Goal: Task Accomplishment & Management: Manage account settings

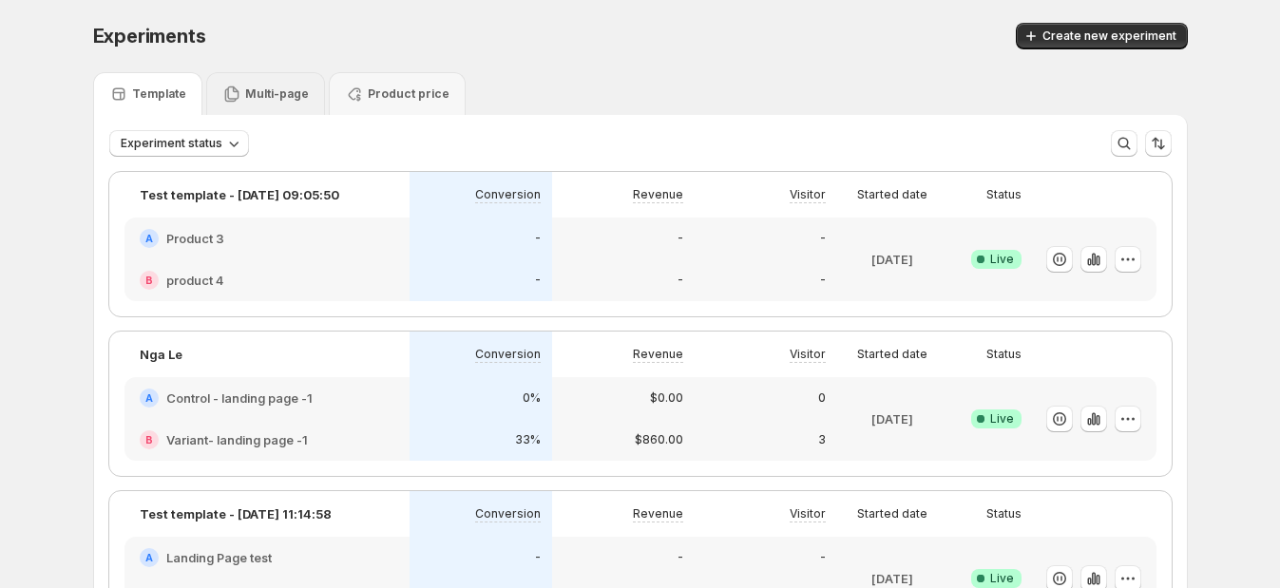
click at [276, 95] on p "Multi-page" at bounding box center [277, 93] width 64 height 15
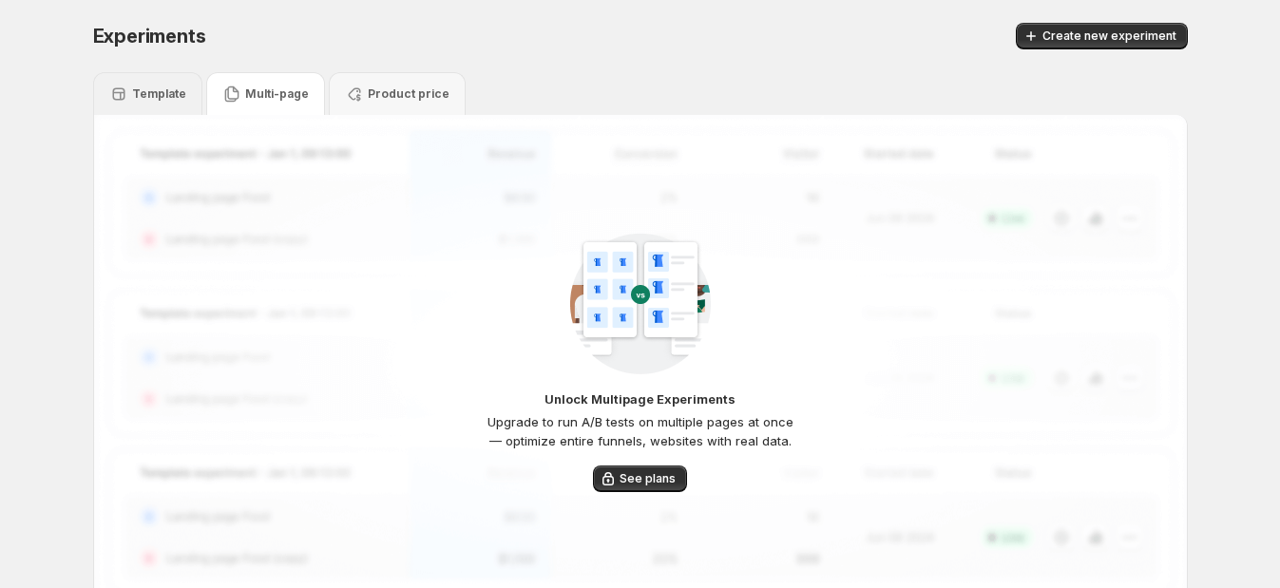
click at [186, 95] on p "Template" at bounding box center [159, 93] width 54 height 15
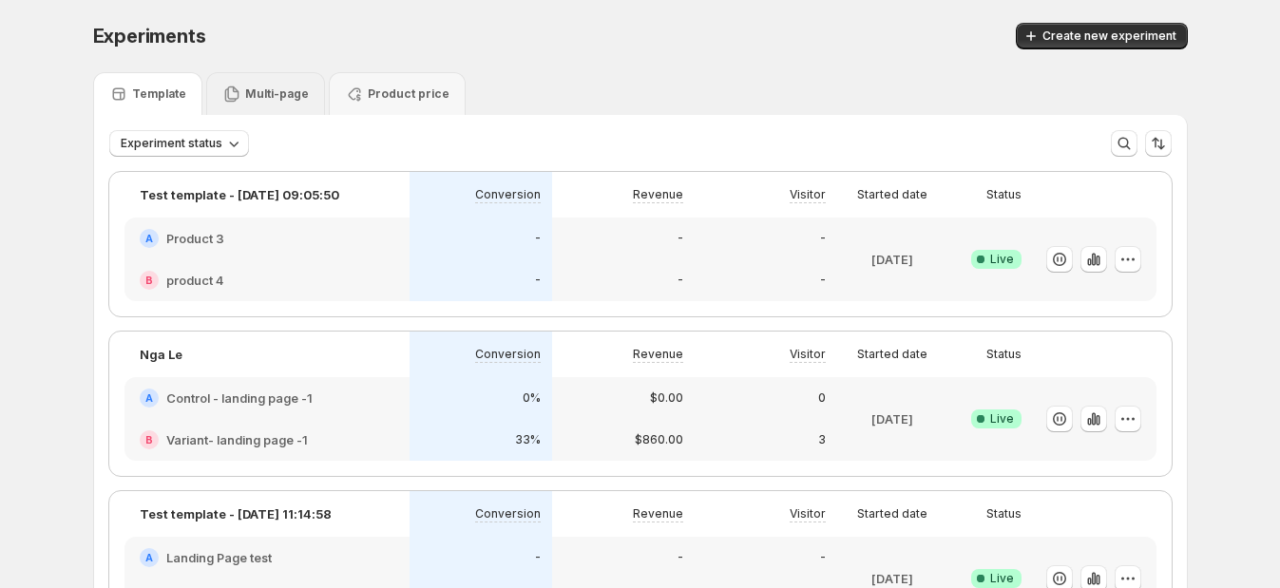
click at [266, 89] on p "Multi-page" at bounding box center [277, 93] width 64 height 15
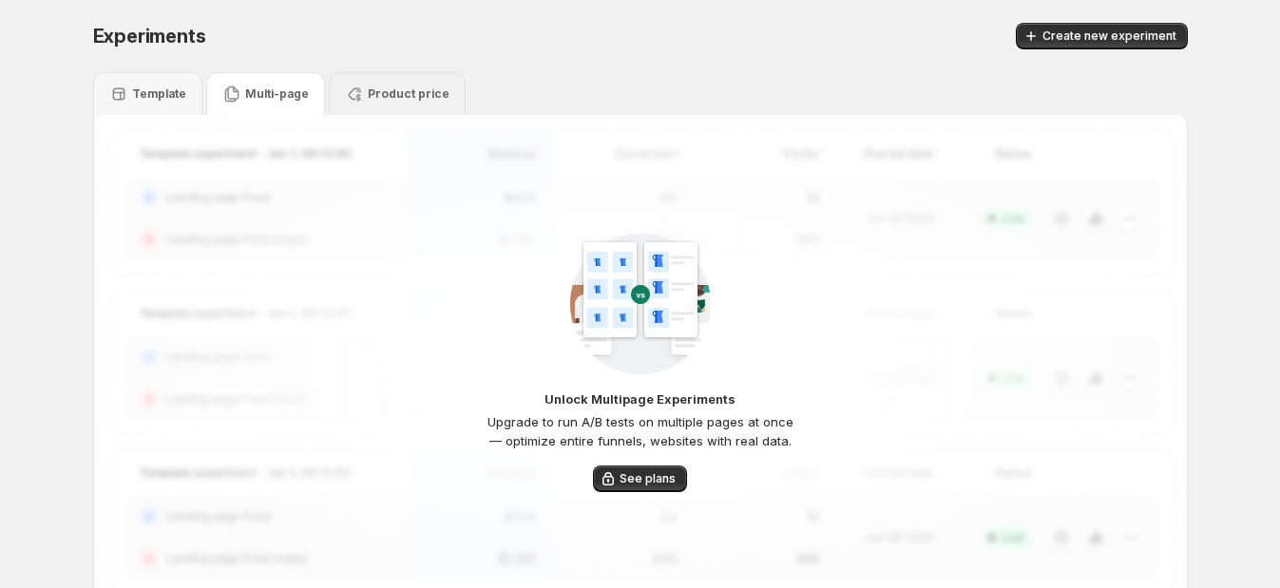
click at [406, 95] on p "Product price" at bounding box center [409, 93] width 82 height 15
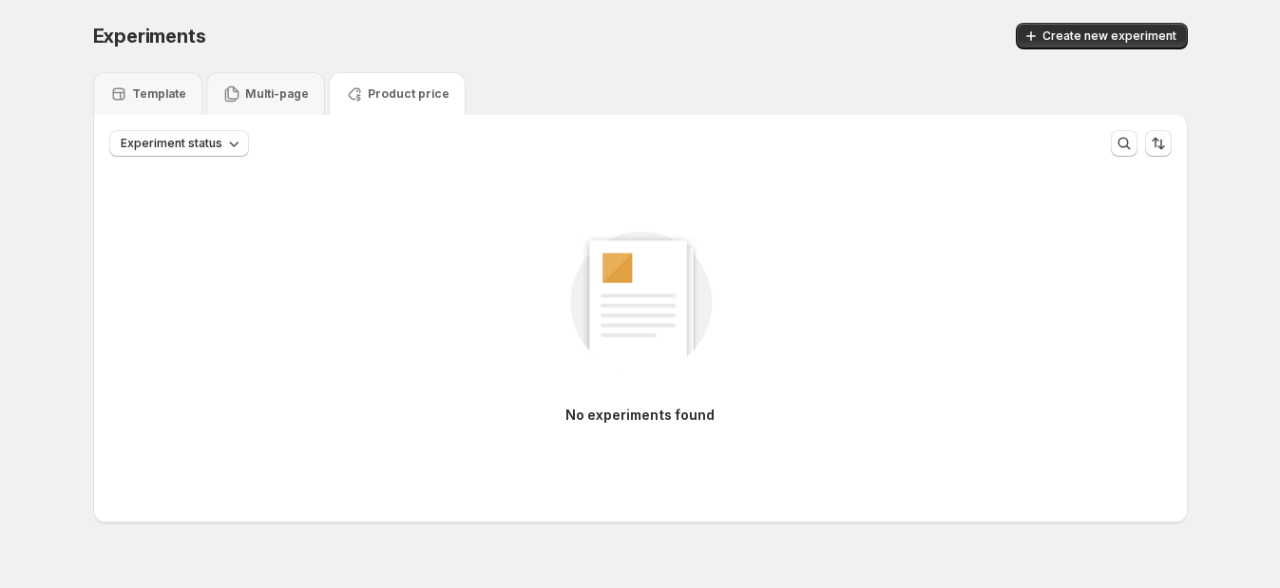
drag, startPoint x: 415, startPoint y: 94, endPoint x: 371, endPoint y: 15, distance: 90.6
click at [371, 16] on div "Experiments. This page is ready Experiments Create new experiment" at bounding box center [640, 36] width 1095 height 72
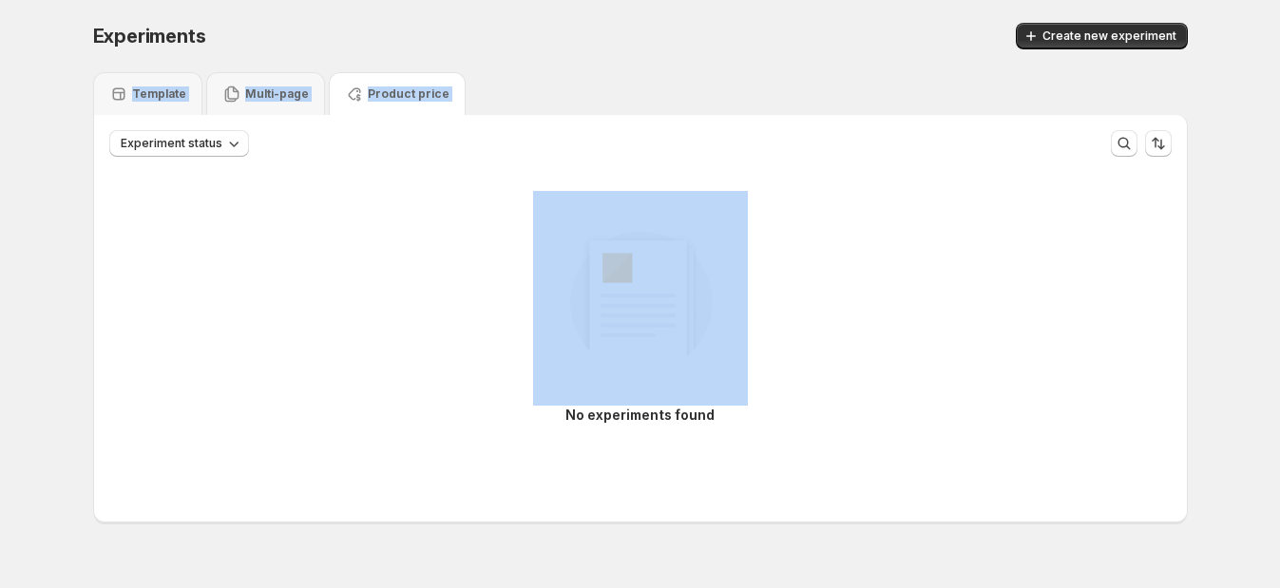
drag, startPoint x: 367, startPoint y: 36, endPoint x: 458, endPoint y: 204, distance: 191.3
click at [458, 204] on div "Experiments. This page is ready Experiments Create new experiment Template Mult…" at bounding box center [640, 312] width 1140 height 625
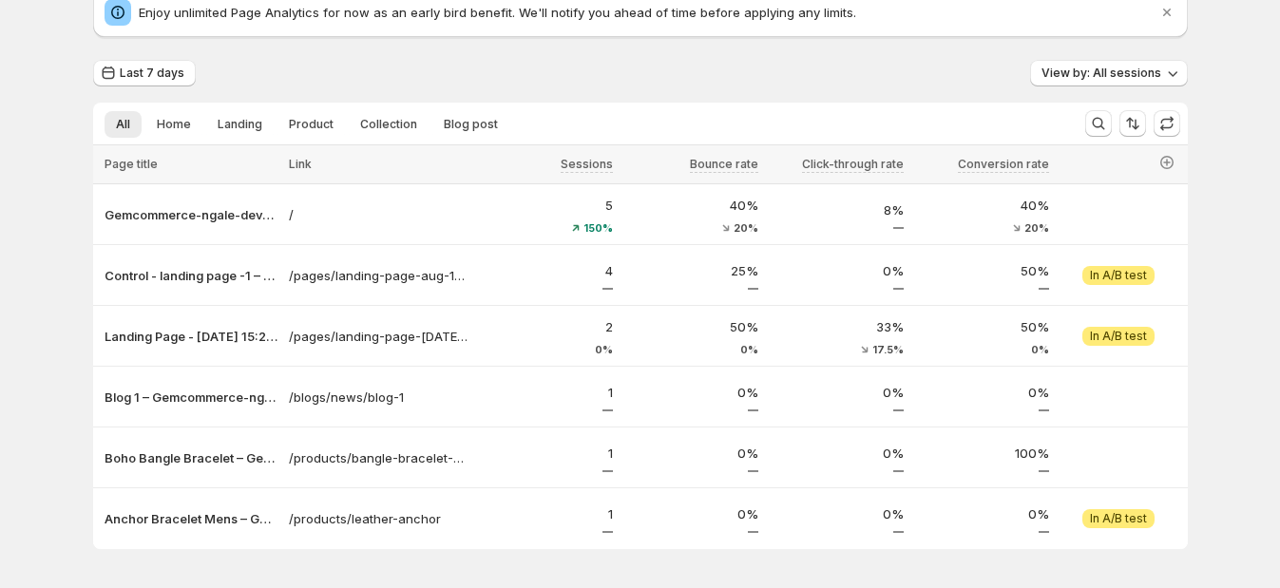
scroll to position [118, 0]
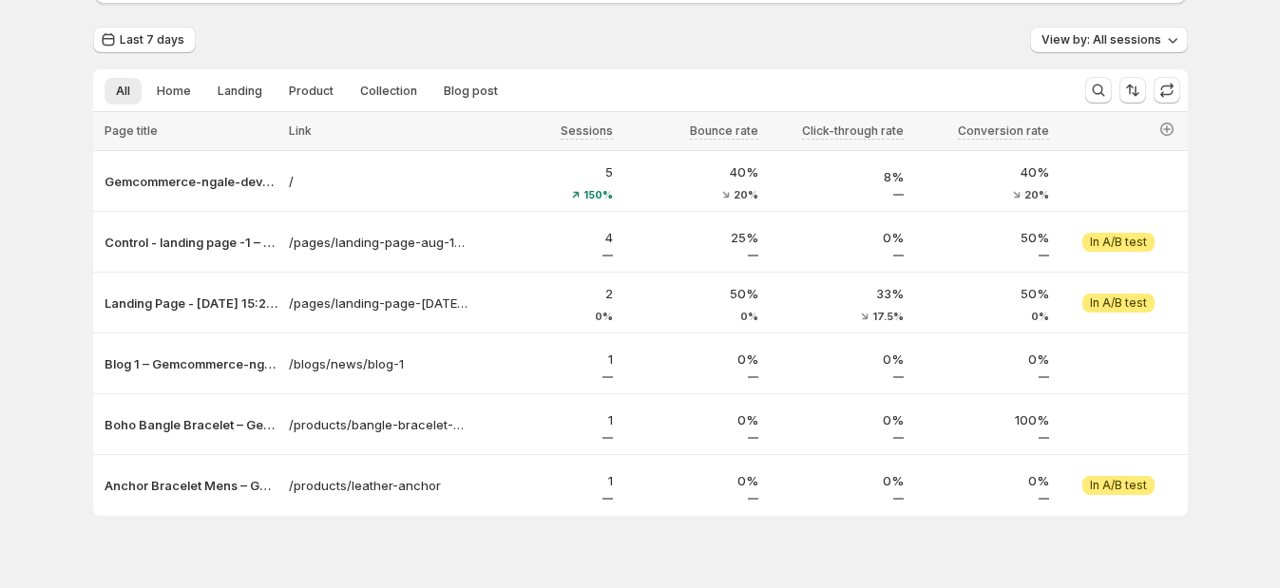
click at [57, 144] on div "Analytics. This page is ready Analytics Enjoy unlimited Page Analytics for now …" at bounding box center [640, 250] width 1280 height 736
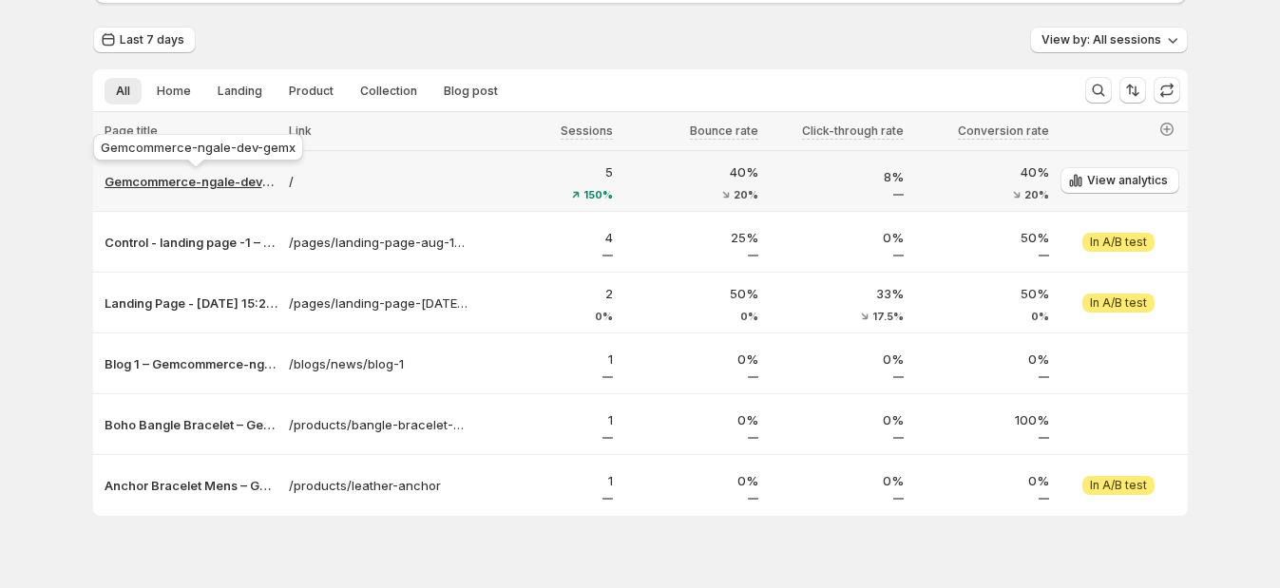
click at [253, 173] on p "Gemcommerce-ngale-dev-gemx" at bounding box center [191, 181] width 173 height 19
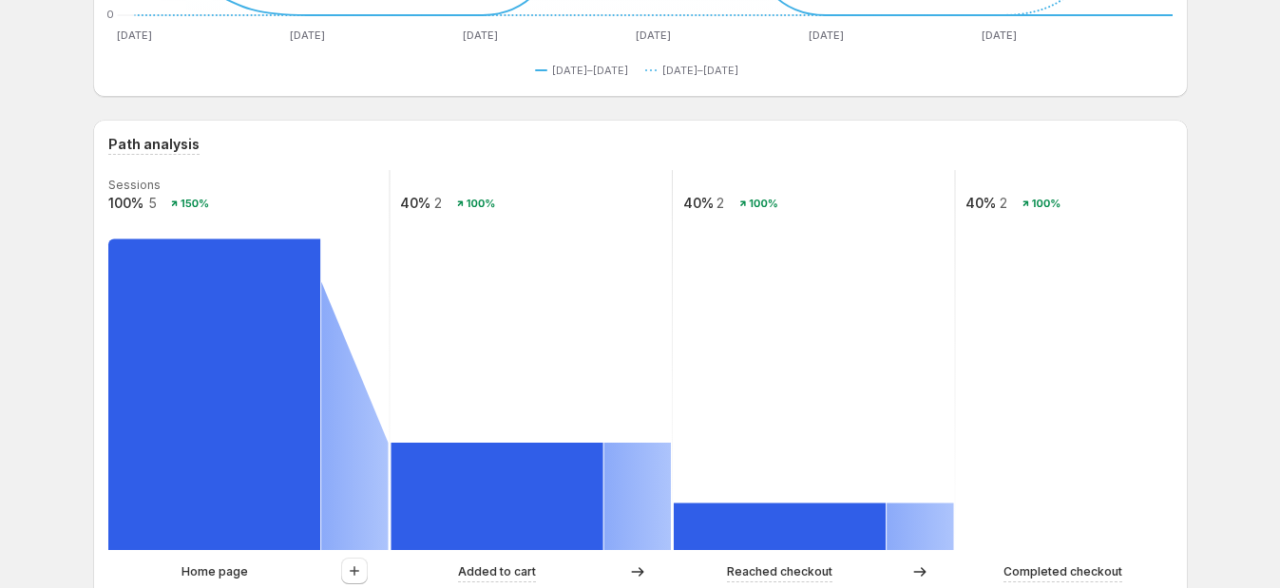
scroll to position [474, 0]
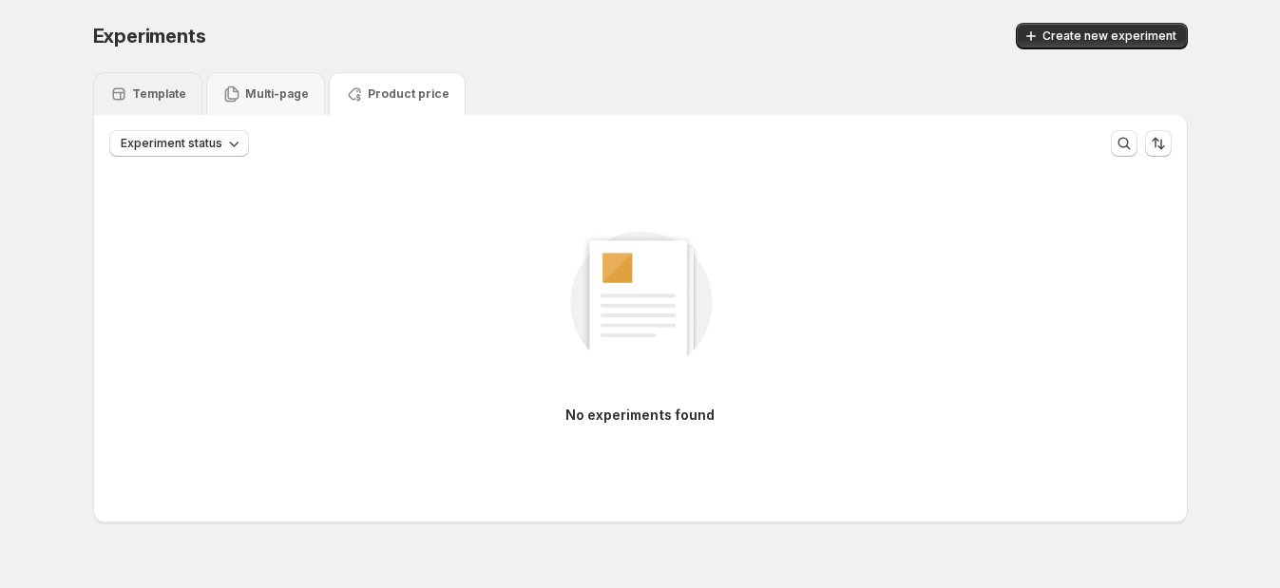
click at [158, 73] on div "Template" at bounding box center [147, 93] width 109 height 43
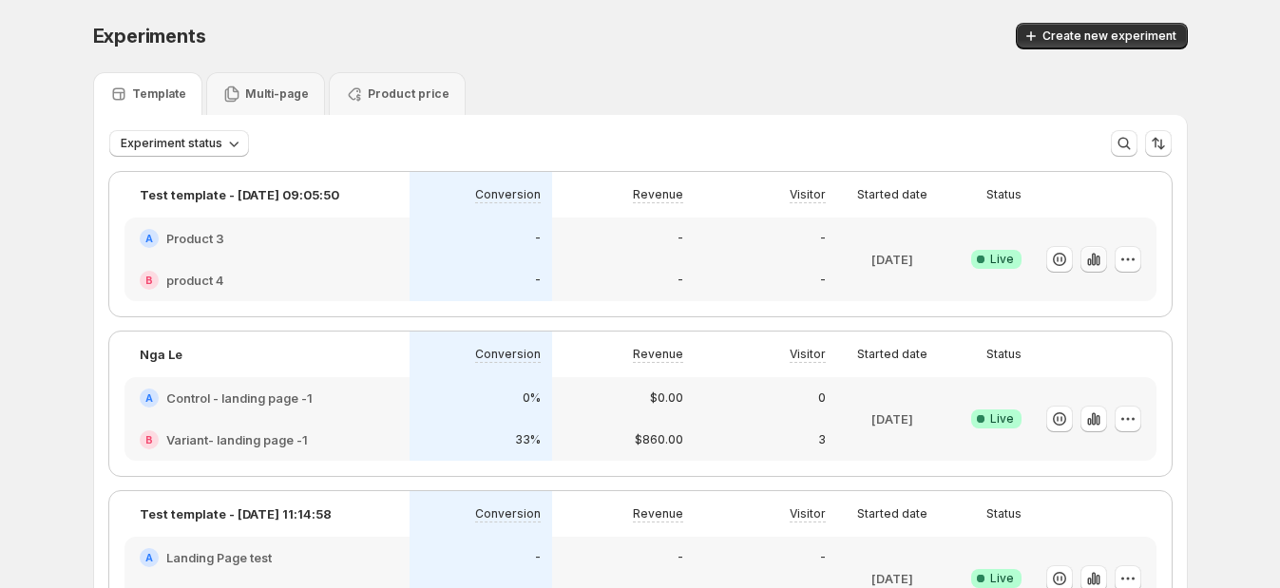
click at [1103, 265] on icon "button" at bounding box center [1093, 259] width 19 height 19
click at [1090, 260] on icon "button" at bounding box center [1093, 259] width 19 height 19
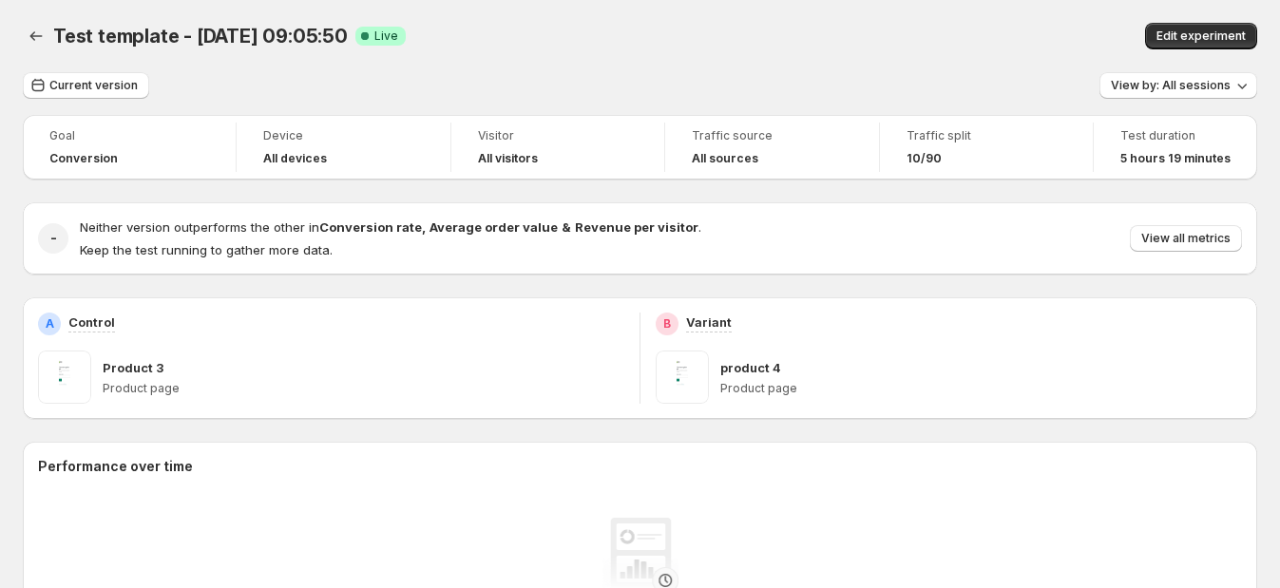
click at [67, 138] on span "Goal" at bounding box center [129, 135] width 160 height 15
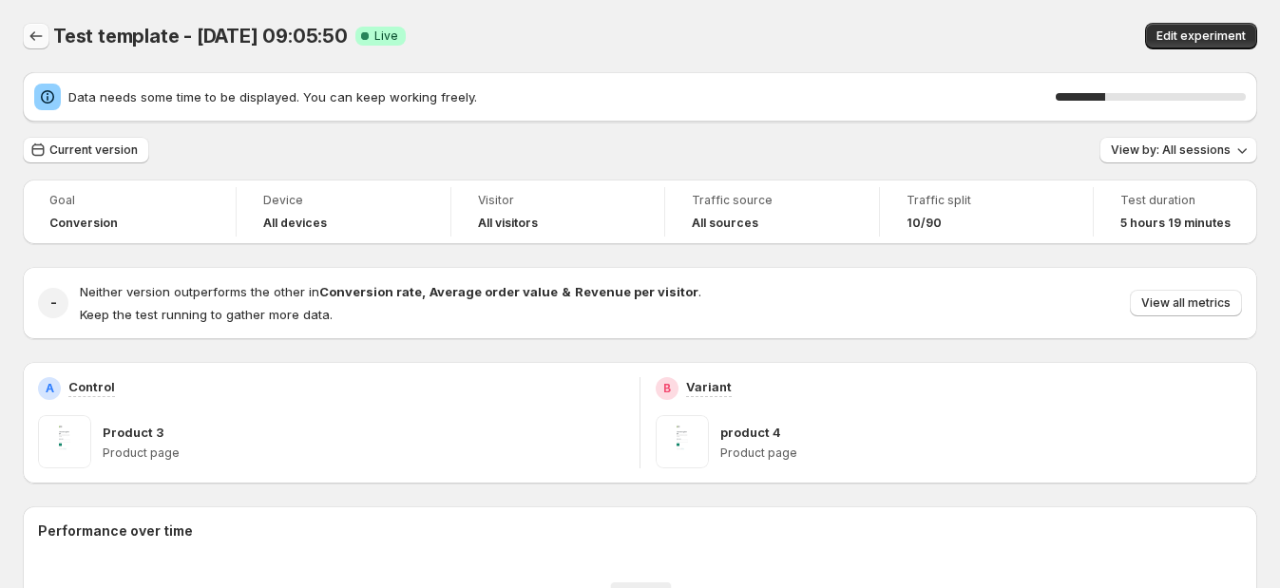
click at [37, 36] on icon "Back" at bounding box center [36, 36] width 12 height 10
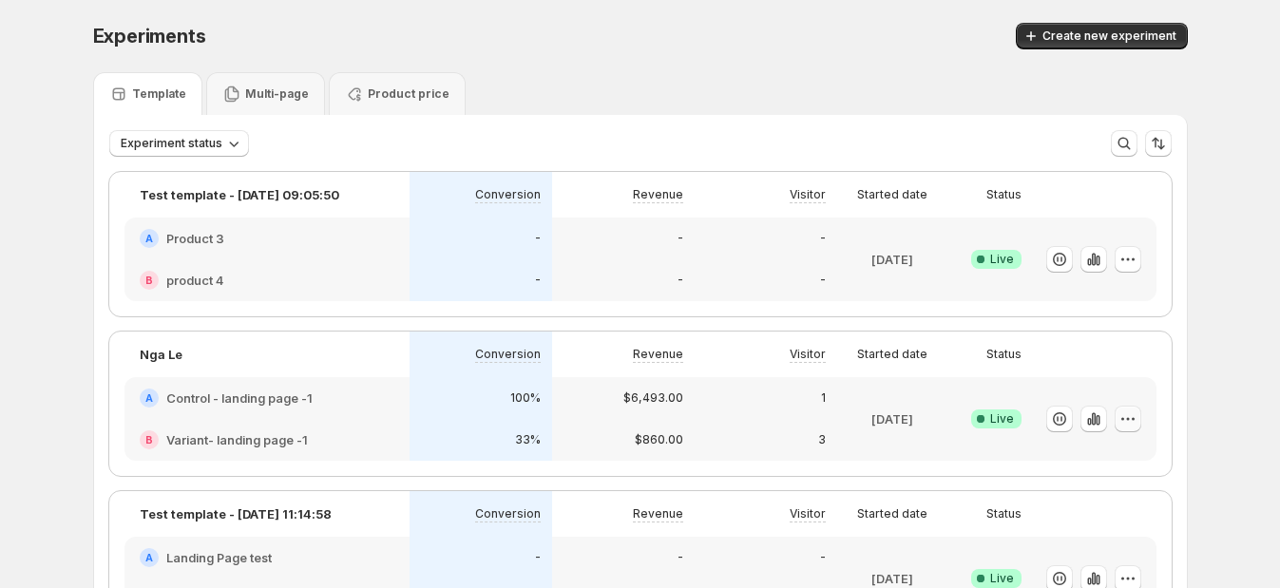
click at [1130, 426] on icon "button" at bounding box center [1127, 418] width 19 height 19
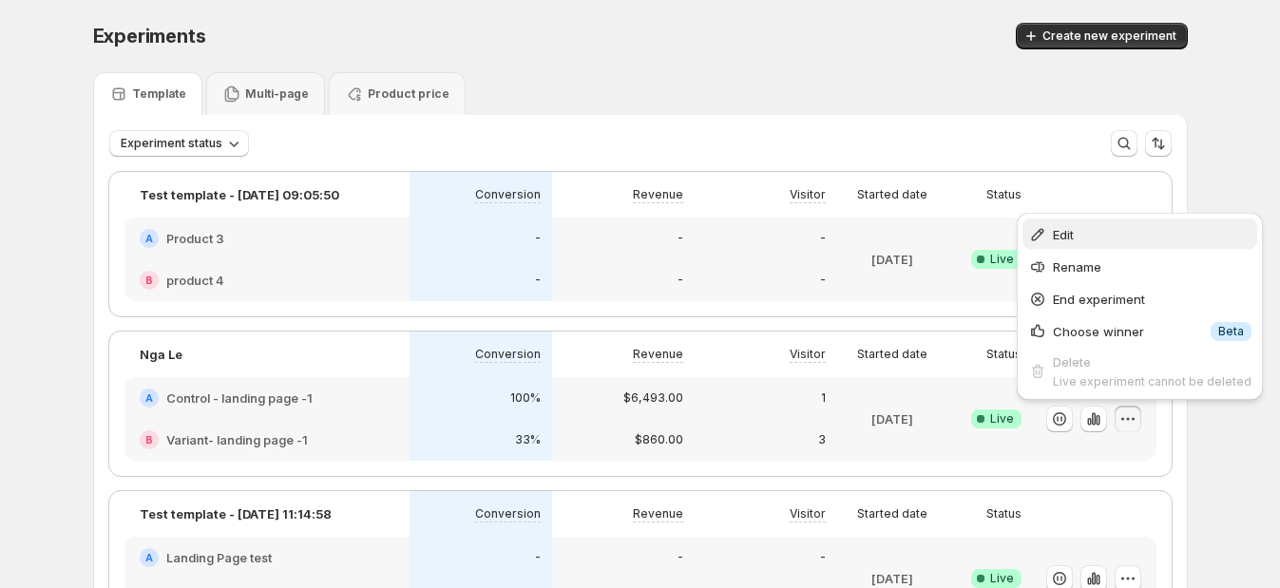
click at [1084, 227] on span "Edit" at bounding box center [1152, 234] width 199 height 19
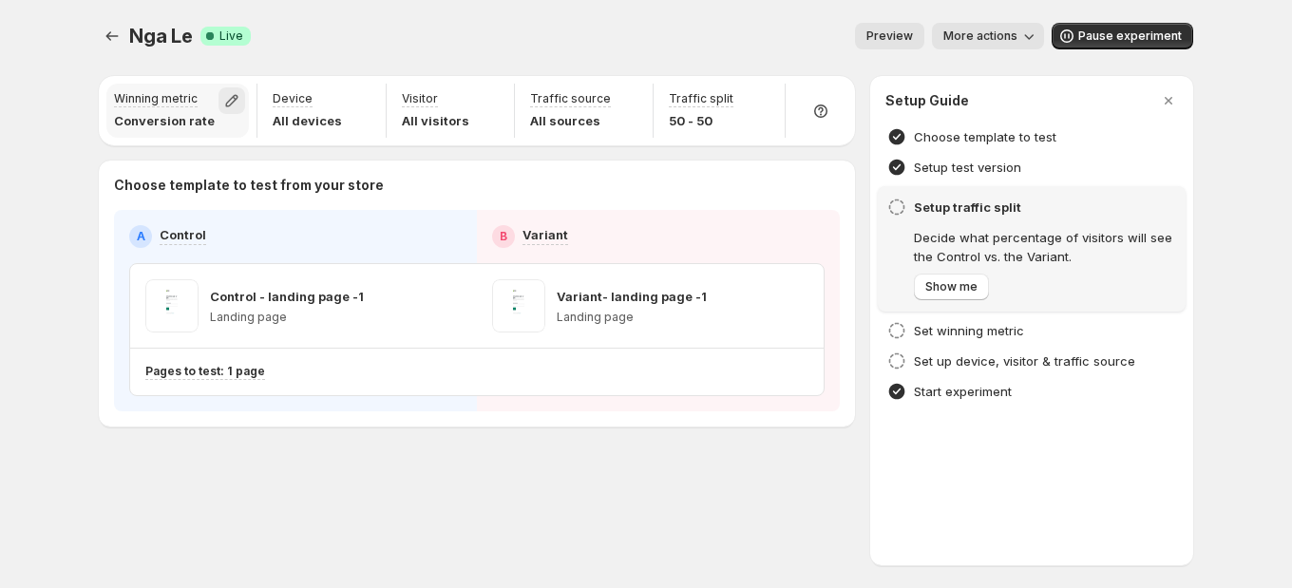
click at [223, 96] on icon "button" at bounding box center [231, 100] width 19 height 19
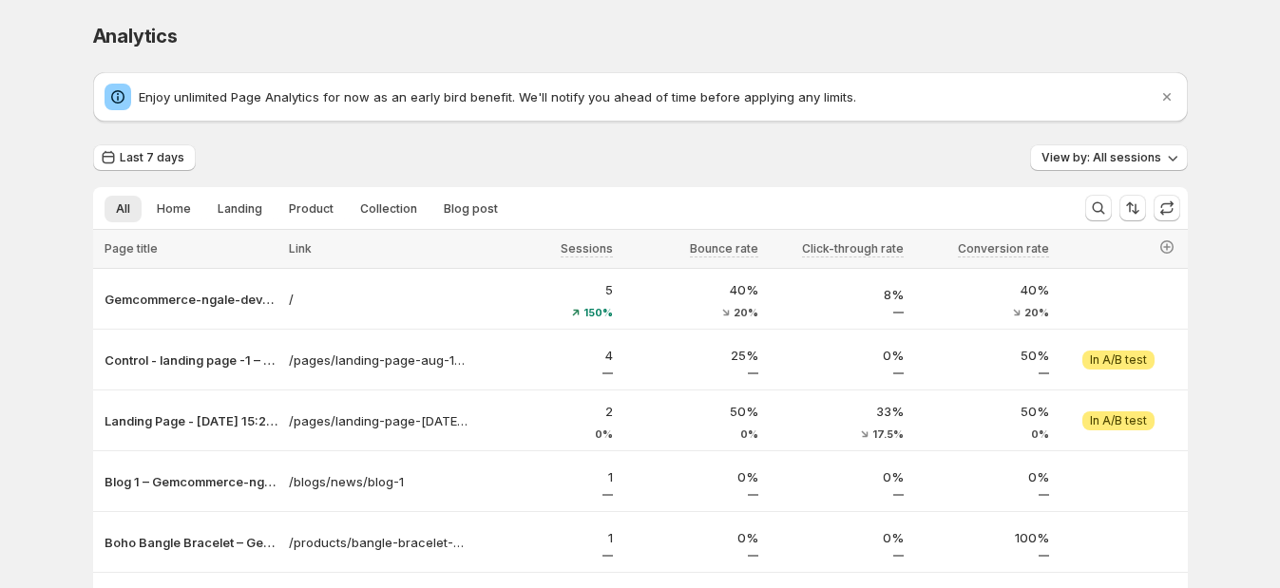
click at [1226, 62] on div "Analytics. This page is ready Analytics Enjoy unlimited Page Analytics for now …" at bounding box center [640, 368] width 1280 height 736
click at [1117, 46] on div "Analytics" at bounding box center [640, 36] width 1095 height 27
click at [1203, 34] on div "Analytics. This page is ready Analytics Enjoy unlimited Page Analytics for now …" at bounding box center [640, 368] width 1140 height 736
click at [1249, 119] on div "Analytics. This page is ready Analytics Enjoy unlimited Page Analytics for now …" at bounding box center [640, 368] width 1280 height 736
